Goal: Task Accomplishment & Management: Manage account settings

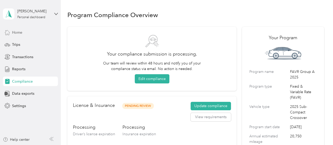
click at [20, 32] on span "Home" at bounding box center [17, 33] width 10 height 6
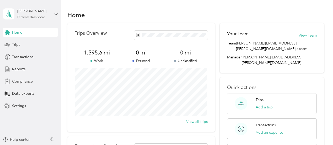
click at [22, 81] on span "Compliance" at bounding box center [22, 82] width 21 height 6
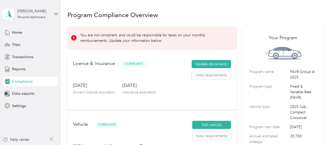
click at [81, 36] on p "You are not compliant, and could be responsible for taxes on your monthly reimb…" at bounding box center [154, 37] width 149 height 11
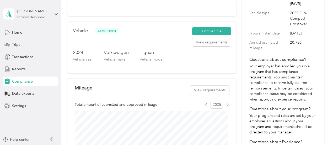
scroll to position [105, 0]
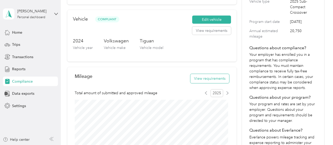
click at [212, 80] on button "View requirements" at bounding box center [210, 78] width 39 height 9
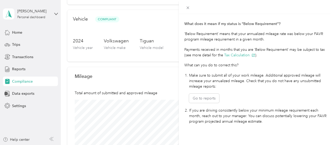
scroll to position [157, 0]
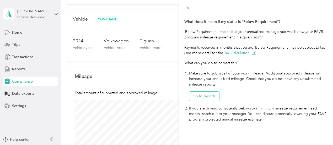
click at [200, 95] on button "Go to reports" at bounding box center [204, 95] width 30 height 9
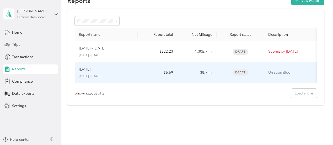
scroll to position [6, 0]
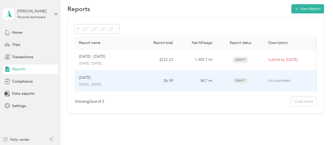
click at [273, 81] on p "Un-submitted" at bounding box center [291, 81] width 44 height 6
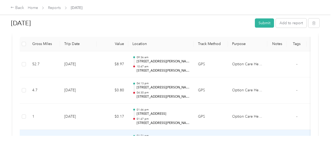
scroll to position [119, 0]
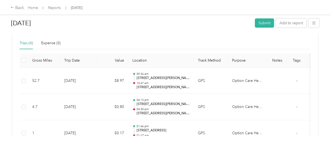
click at [27, 43] on div "Trips (4)" at bounding box center [26, 43] width 13 height 6
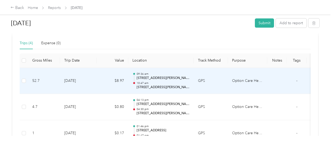
click at [147, 81] on p "10:47 am" at bounding box center [163, 83] width 53 height 4
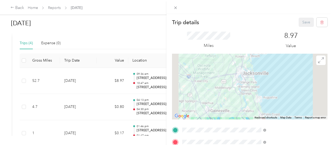
click at [23, 80] on div "Trip details Save This trip cannot be edited because it is either under review,…" at bounding box center [166, 72] width 333 height 145
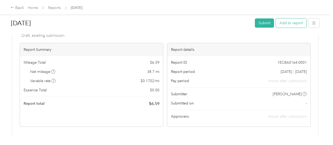
scroll to position [14, 0]
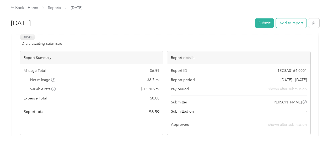
click at [288, 22] on button "Add to report" at bounding box center [291, 22] width 31 height 9
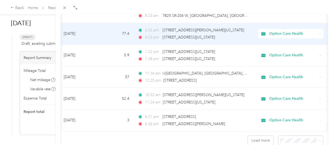
scroll to position [512, 0]
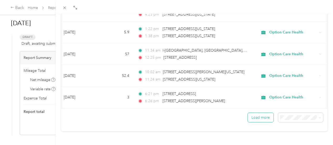
click at [254, 114] on button "Load more" at bounding box center [261, 117] width 26 height 9
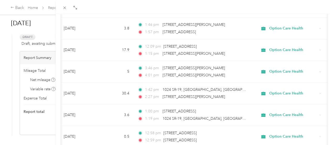
scroll to position [1049, 0]
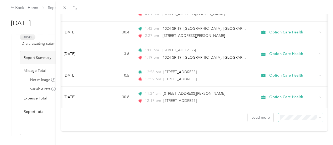
click at [318, 114] on span at bounding box center [301, 117] width 45 height 9
click at [319, 116] on icon at bounding box center [320, 117] width 2 height 2
click at [289, 104] on span "100 per load" at bounding box center [289, 103] width 22 height 4
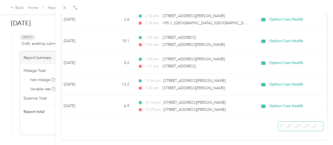
scroll to position [1716, 0]
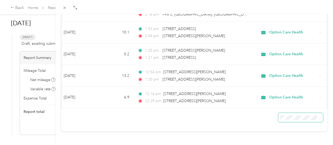
drag, startPoint x: 26, startPoint y: 36, endPoint x: 45, endPoint y: 41, distance: 19.0
click at [31, 44] on div "Add to [DATE] New trip New expense Trips Expenses Option Care Health Date Milea…" at bounding box center [166, 72] width 333 height 145
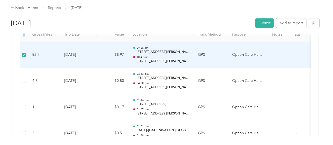
scroll to position [145, 0]
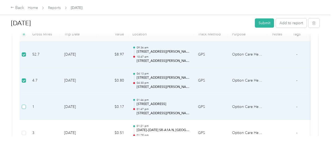
click at [23, 108] on label at bounding box center [24, 107] width 4 height 6
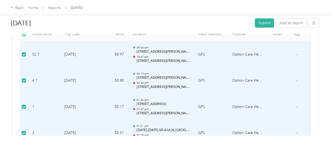
scroll to position [40, 0]
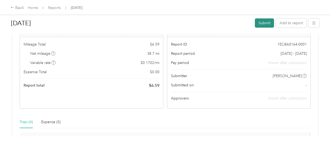
click at [263, 24] on button "Submit" at bounding box center [264, 22] width 19 height 9
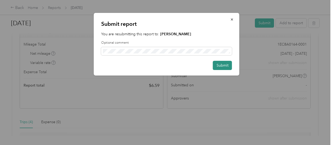
click at [223, 66] on button "Submit" at bounding box center [222, 65] width 19 height 9
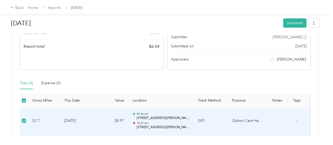
scroll to position [0, 0]
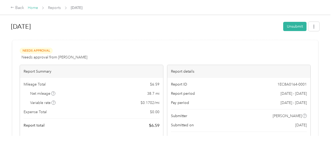
click at [30, 7] on link "Home" at bounding box center [33, 8] width 10 height 4
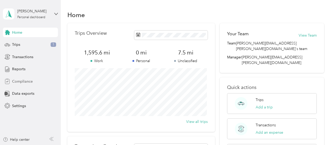
click at [19, 82] on span "Compliance" at bounding box center [22, 82] width 21 height 6
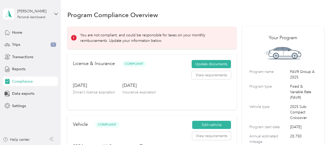
scroll to position [105, 0]
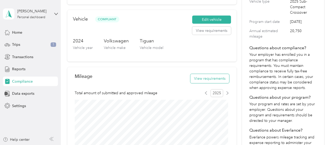
click at [201, 77] on button "View requirements" at bounding box center [210, 78] width 39 height 9
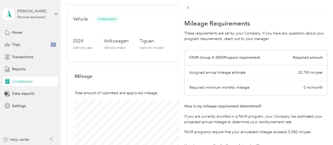
click at [236, 62] on div "FAVR Group A 2025 Program requirement Required amount" at bounding box center [256, 57] width 143 height 15
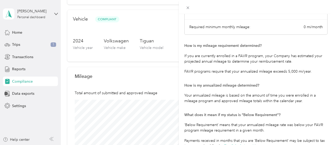
scroll to position [55, 0]
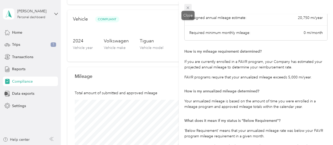
click at [190, 9] on icon at bounding box center [188, 8] width 4 height 4
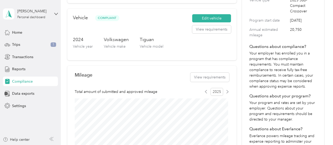
scroll to position [0, 0]
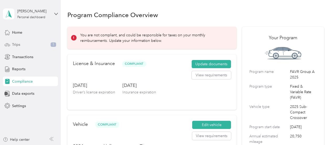
click at [17, 44] on span "Trips" at bounding box center [16, 45] width 8 height 6
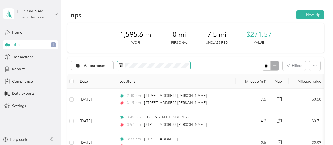
click at [125, 61] on span at bounding box center [154, 65] width 74 height 9
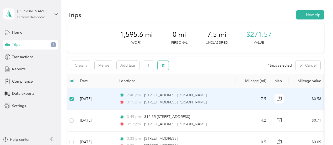
click at [162, 68] on button "button" at bounding box center [163, 65] width 11 height 9
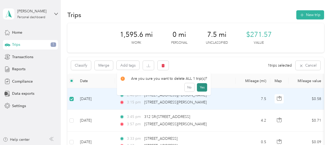
click at [200, 88] on button "Yes" at bounding box center [202, 87] width 10 height 8
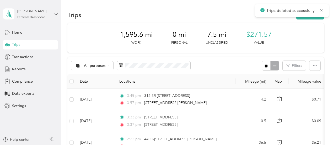
click at [275, 65] on div at bounding box center [270, 66] width 17 height 10
click at [267, 67] on icon "button" at bounding box center [266, 65] width 3 height 3
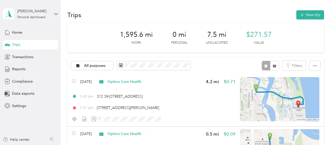
click at [231, 14] on div "Trips New trip" at bounding box center [195, 14] width 257 height 11
click at [315, 65] on icon "button" at bounding box center [316, 66] width 4 height 4
click at [206, 12] on div "Trips New trip" at bounding box center [195, 14] width 257 height 11
click at [239, 35] on div "1,595.6 mi Work 0 mi Personal 7.5 mi Unclassified $271.57 Value" at bounding box center [195, 37] width 257 height 29
click at [314, 66] on icon "button" at bounding box center [316, 66] width 4 height 4
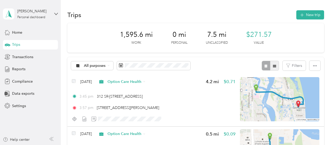
click at [275, 64] on icon "button" at bounding box center [275, 66] width 4 height 4
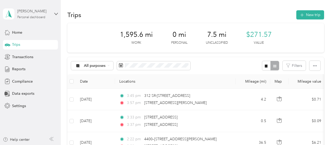
click at [41, 18] on div "Personal dashboard" at bounding box center [31, 17] width 28 height 3
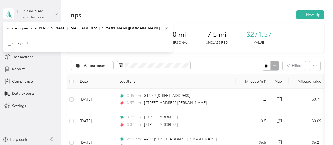
click at [58, 12] on icon at bounding box center [56, 14] width 4 height 4
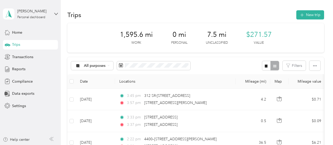
click at [15, 45] on span "Trips" at bounding box center [16, 45] width 8 height 6
click at [20, 58] on span "Transactions" at bounding box center [22, 57] width 21 height 6
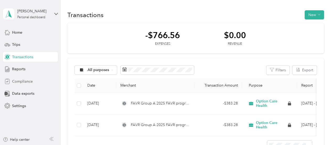
click at [18, 81] on span "Compliance" at bounding box center [22, 82] width 21 height 6
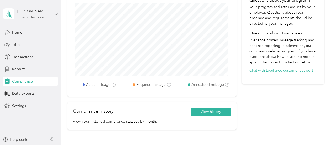
scroll to position [210, 0]
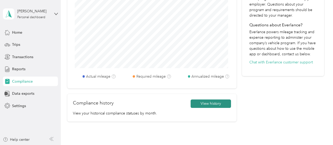
click at [202, 104] on button "View history" at bounding box center [211, 103] width 40 height 8
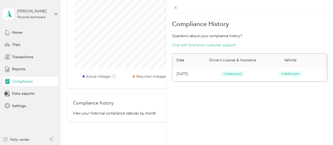
click at [18, 104] on div "Compliance History Questions about your compliance history? Chat with Everlance…" at bounding box center [166, 72] width 333 height 145
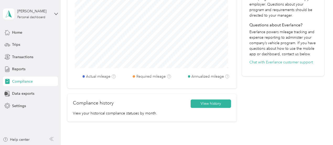
click at [18, 104] on span "Settings" at bounding box center [19, 106] width 14 height 6
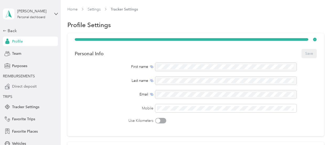
click at [21, 87] on span "Direct deposit" at bounding box center [24, 87] width 25 height 6
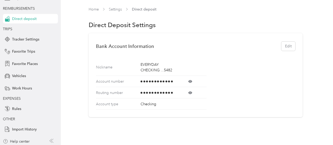
scroll to position [69, 0]
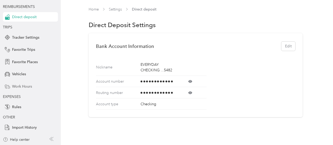
click at [17, 85] on span "Work Hours" at bounding box center [22, 87] width 20 height 6
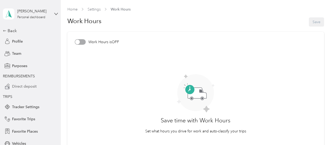
click at [29, 86] on span "Direct deposit" at bounding box center [24, 87] width 25 height 6
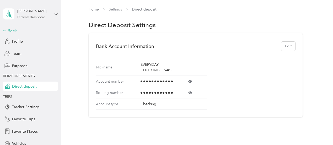
click at [8, 28] on div "Back" at bounding box center [29, 31] width 53 height 6
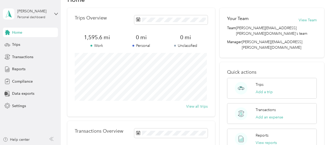
scroll to position [26, 0]
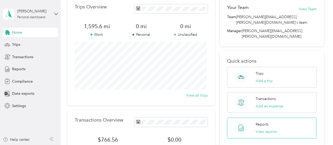
click at [259, 121] on div "Reports View reports" at bounding box center [266, 127] width 21 height 13
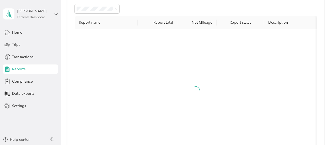
scroll to position [12, 0]
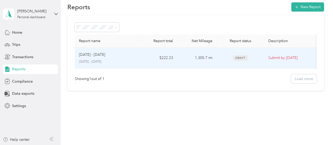
click at [238, 55] on span "Draft" at bounding box center [241, 58] width 16 height 6
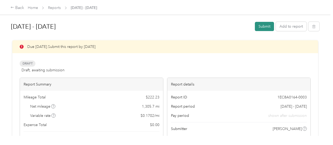
click at [263, 28] on button "Submit" at bounding box center [264, 26] width 19 height 9
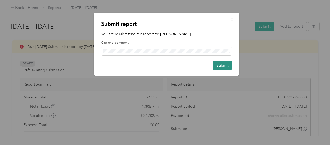
click at [226, 67] on button "Submit" at bounding box center [222, 65] width 19 height 9
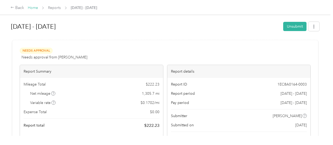
click at [33, 9] on link "Home" at bounding box center [33, 8] width 10 height 4
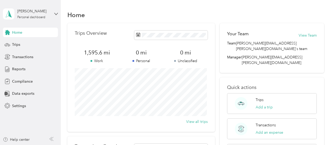
scroll to position [26, 0]
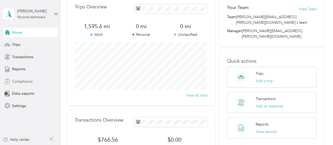
click at [14, 84] on div "Compliance" at bounding box center [30, 80] width 55 height 9
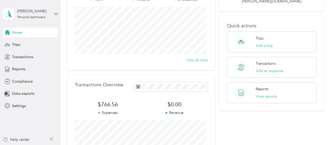
scroll to position [53, 0]
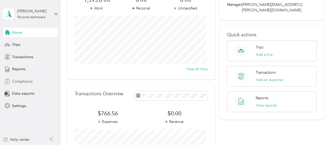
click at [23, 83] on span "Compliance" at bounding box center [22, 82] width 21 height 6
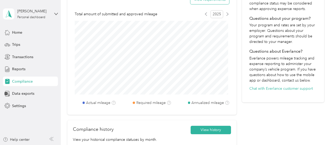
scroll to position [210, 0]
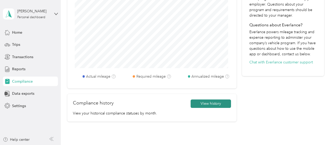
click at [215, 106] on button "View history" at bounding box center [211, 103] width 40 height 8
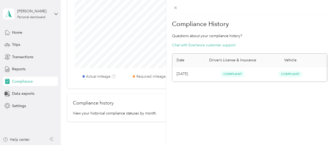
click at [289, 60] on th "Vehicle" at bounding box center [291, 60] width 58 height 13
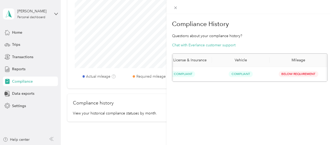
scroll to position [0, 53]
click at [308, 39] on section "Compliance History Questions about your compliance history? Chat with Everlance…" at bounding box center [250, 50] width 156 height 64
click at [173, 8] on span at bounding box center [175, 7] width 7 height 7
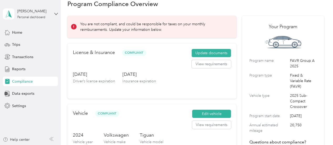
scroll to position [0, 0]
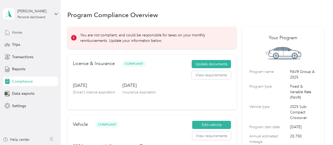
click at [15, 31] on span "Home" at bounding box center [17, 33] width 10 height 6
